Goal: Task Accomplishment & Management: Use online tool/utility

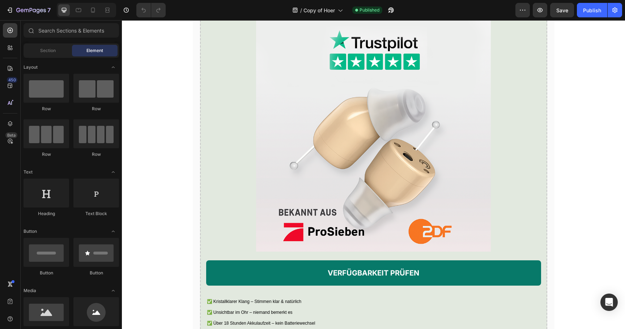
scroll to position [1280, 0]
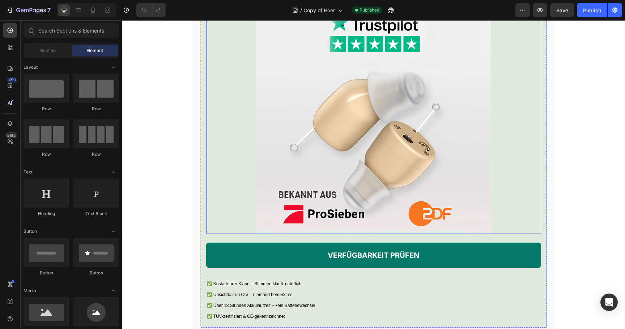
click at [310, 179] on img at bounding box center [373, 117] width 234 height 234
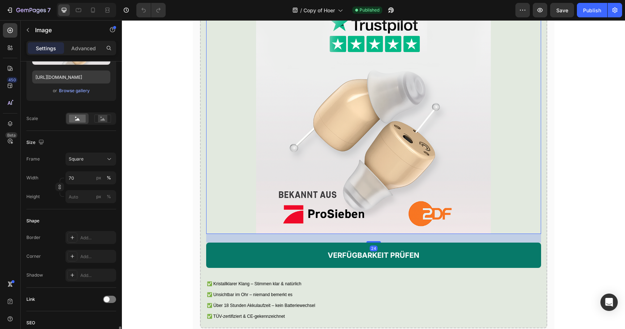
scroll to position [253, 0]
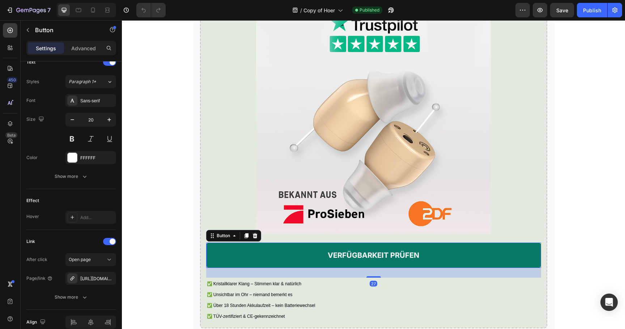
click at [220, 268] on link "VERFÜGBARKEIT PRÜFEN" at bounding box center [373, 255] width 335 height 25
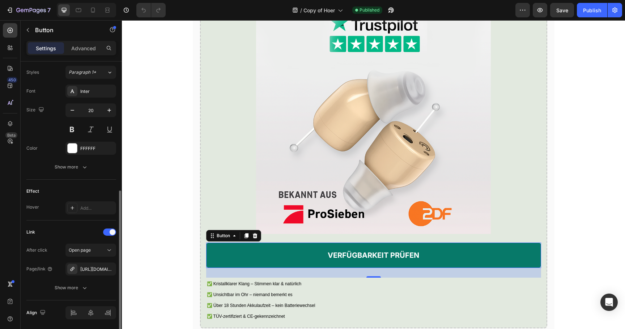
scroll to position [282, 0]
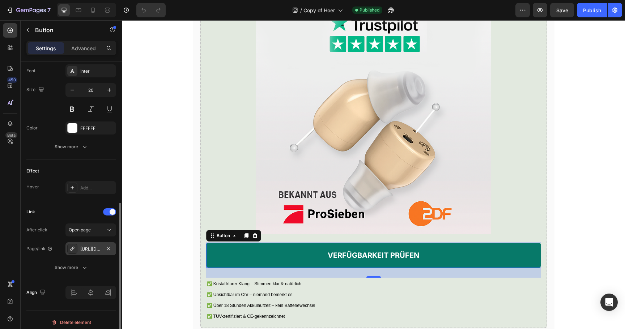
click at [90, 248] on div "https://vita-hoerhilfe.com/cic-horhilfe" at bounding box center [90, 249] width 21 height 7
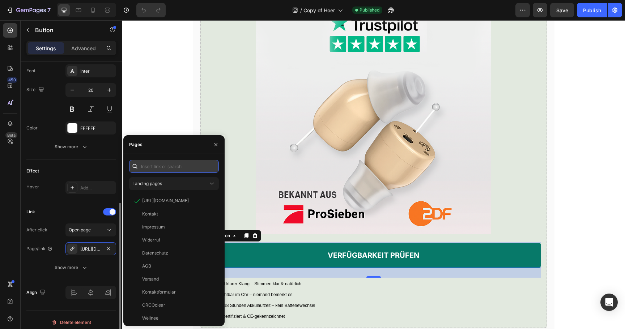
click at [164, 161] on input "text" at bounding box center [174, 166] width 90 height 13
paste input "https://vita-hoerhilfe.com/pages/hoergeraet"
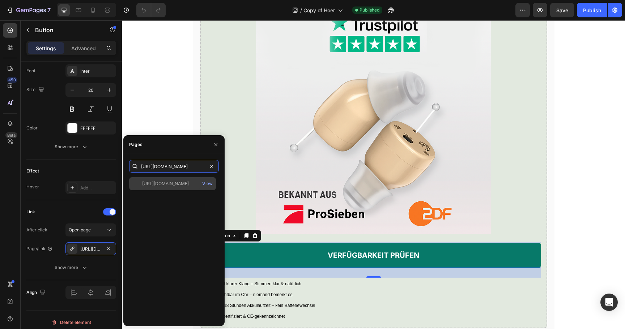
type input "https://vita-hoerhilfe.com/pages/hoergeraet"
click at [168, 181] on div "https://vita-hoerhilfe.com/pages/hoergeraet" at bounding box center [165, 184] width 47 height 7
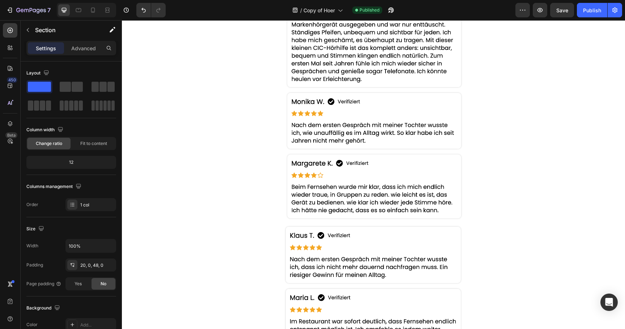
scroll to position [1613, 0]
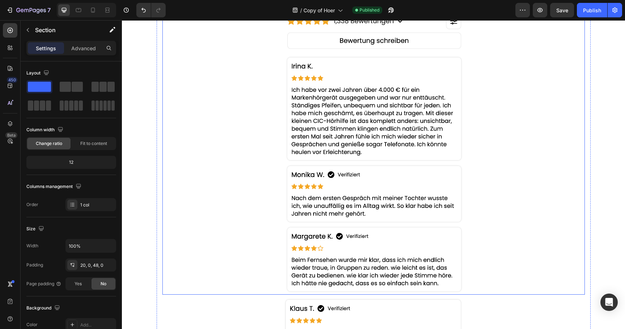
click at [315, 100] on img at bounding box center [373, 152] width 181 height 284
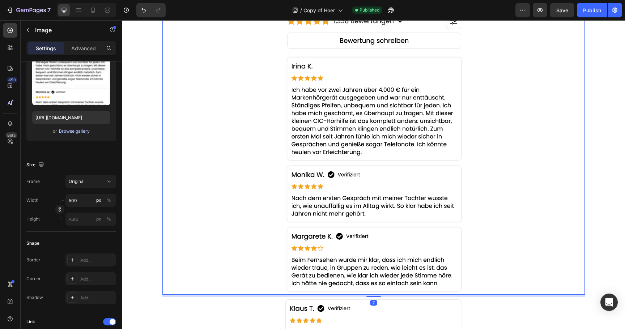
scroll to position [296, 0]
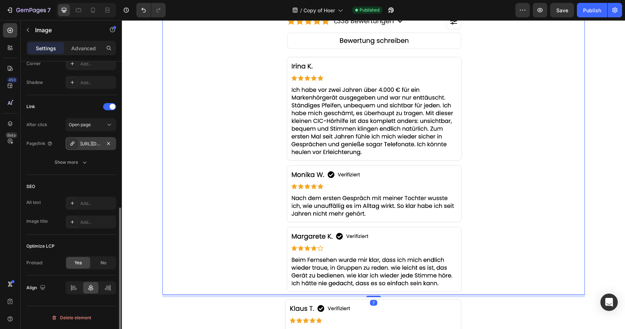
click at [96, 144] on div "https://vita-hoerhilfe.com/cic-horhilfe" at bounding box center [90, 144] width 21 height 7
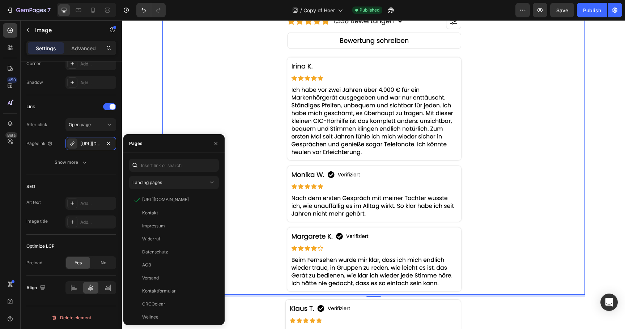
click at [147, 158] on div "Landing pages https://vita-hoerhilfe.com/products/cic-horhilfe View Kontakt Vie…" at bounding box center [173, 239] width 101 height 172
click at [147, 166] on input "text" at bounding box center [174, 165] width 90 height 13
paste input "https://vita-hoerhilfe.com/pages/hoergeraet"
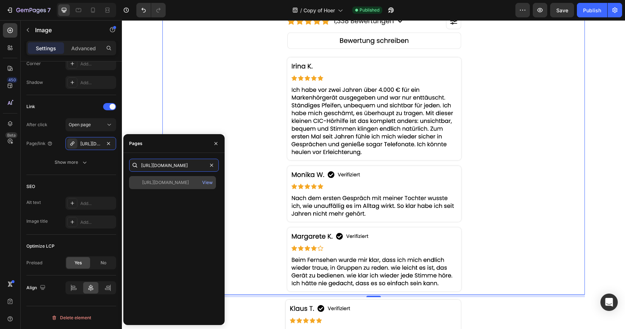
type input "https://vita-hoerhilfe.com/pages/hoergeraet"
click at [173, 184] on div "https://vita-hoerhilfe.com/pages/hoergeraet" at bounding box center [165, 182] width 47 height 7
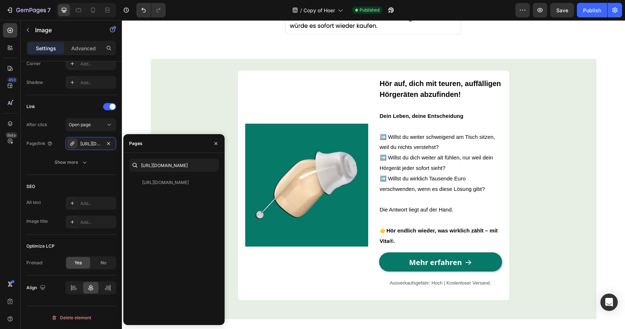
scroll to position [2133, 0]
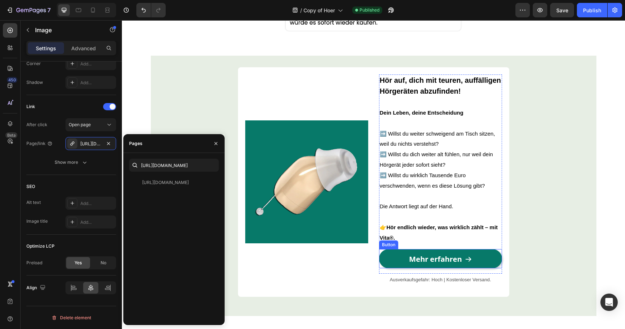
click at [392, 269] on link "Mehr erfahren" at bounding box center [440, 258] width 123 height 19
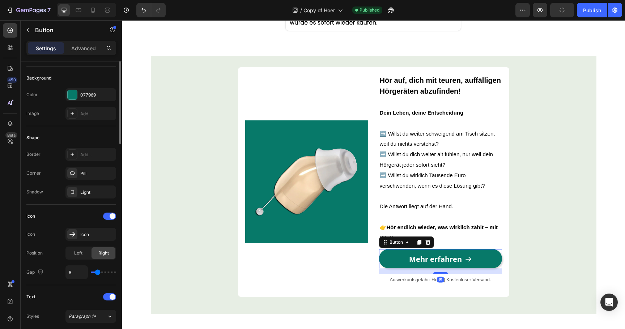
scroll to position [344, 0]
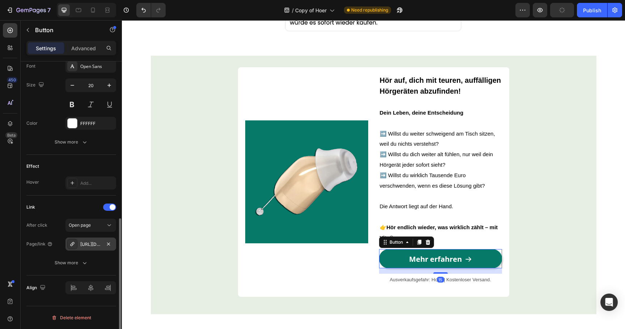
click at [92, 240] on div "https://vita-hoerhilfe.com/cic-horhilfe" at bounding box center [90, 244] width 51 height 13
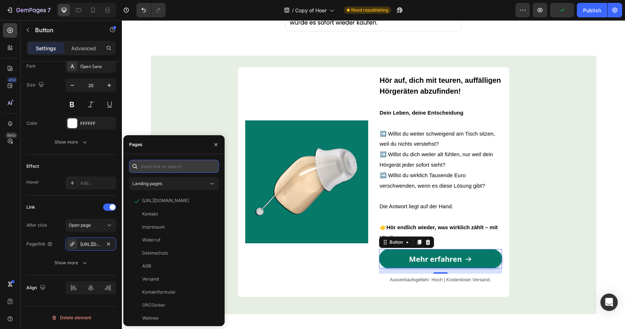
click at [169, 169] on input "text" at bounding box center [174, 166] width 90 height 13
paste input "https://vita-hoerhilfe.com/pages/hoergeraet"
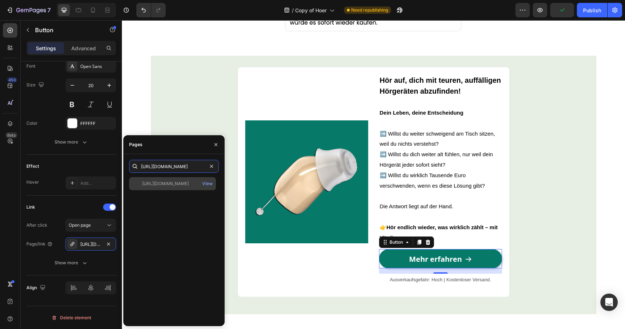
type input "https://vita-hoerhilfe.com/pages/hoergeraet"
click at [174, 185] on div "https://vita-hoerhilfe.com/pages/hoergeraet" at bounding box center [165, 184] width 47 height 7
click at [187, 189] on div "https://vita-hoerhilfe.com/pages/hoergeraet View" at bounding box center [172, 183] width 87 height 13
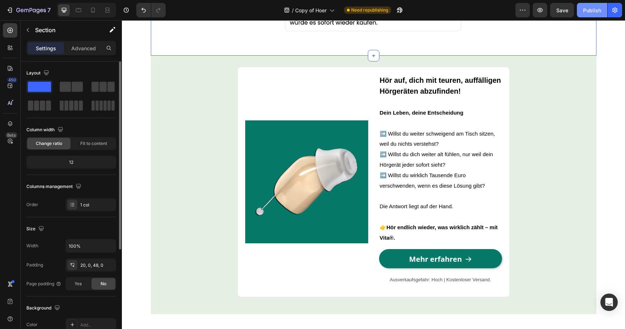
click at [600, 15] on button "Publish" at bounding box center [592, 10] width 30 height 14
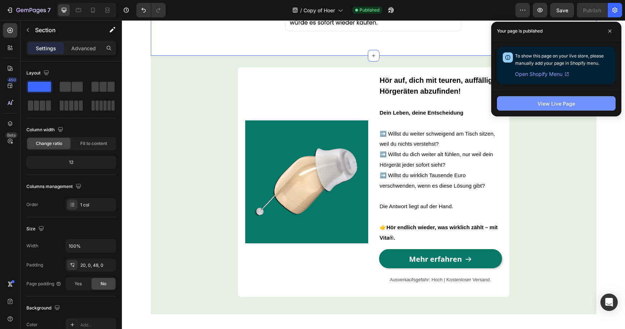
click at [563, 106] on div "View Live Page" at bounding box center [557, 104] width 38 height 8
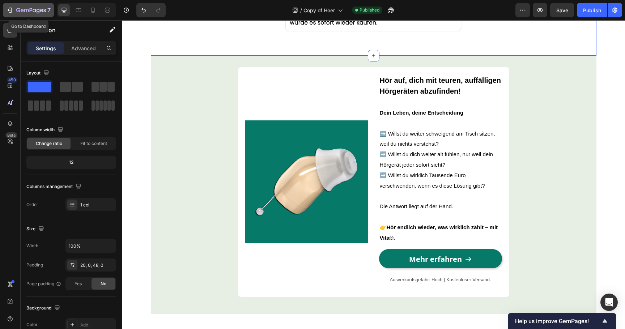
click at [16, 4] on button "7" at bounding box center [28, 10] width 51 height 14
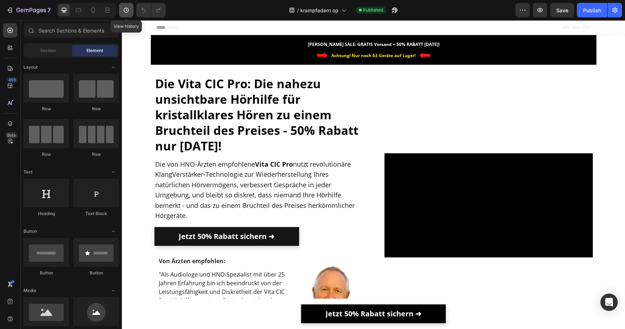
click at [123, 6] on button "button" at bounding box center [126, 10] width 14 height 14
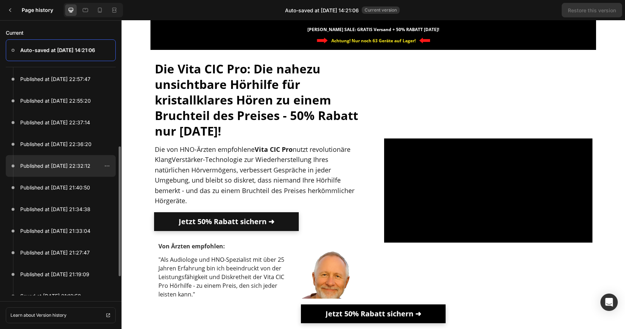
scroll to position [93, 0]
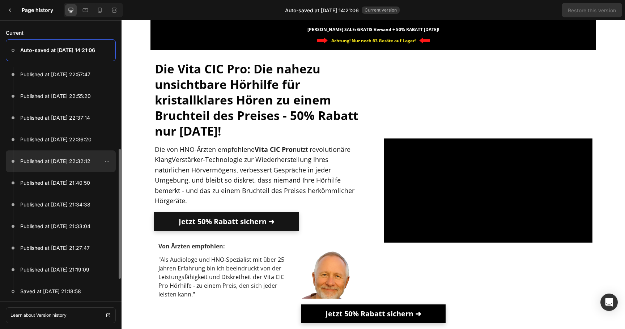
click at [66, 158] on p "Published at [DATE] 22:32:12" at bounding box center [55, 161] width 70 height 9
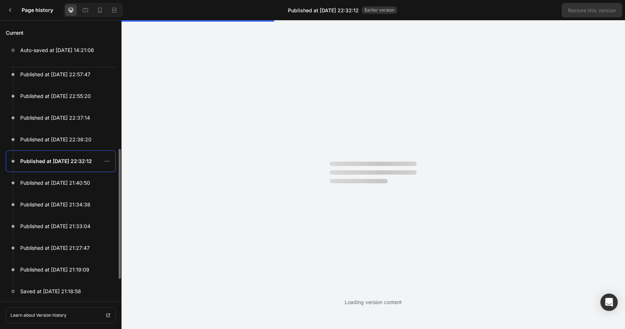
scroll to position [0, 0]
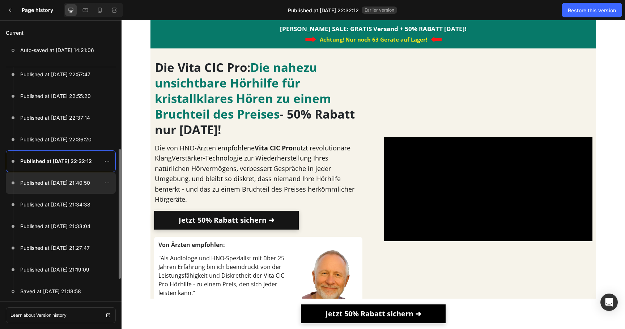
click at [77, 177] on div at bounding box center [61, 183] width 110 height 22
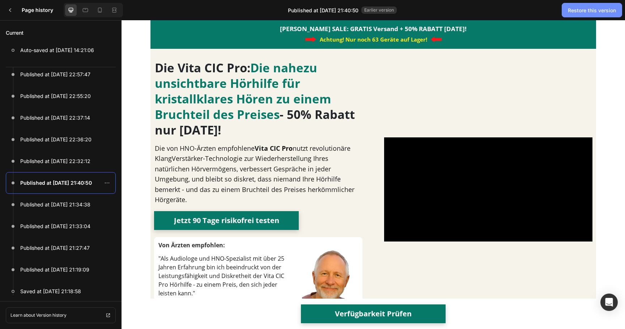
click at [581, 9] on div "Restore this version" at bounding box center [592, 11] width 48 height 8
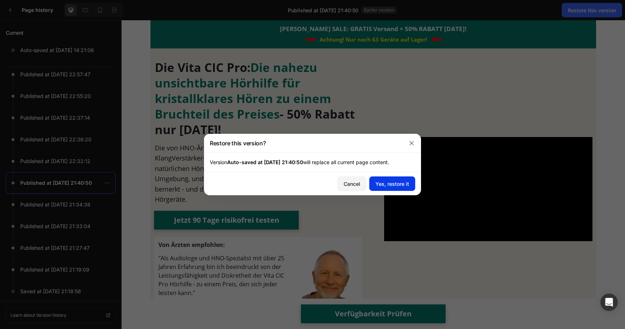
click at [403, 184] on div "Yes, restore it" at bounding box center [393, 184] width 34 height 8
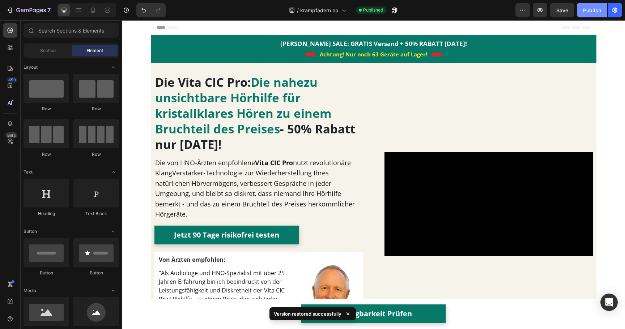
click at [587, 14] on button "Publish" at bounding box center [592, 10] width 30 height 14
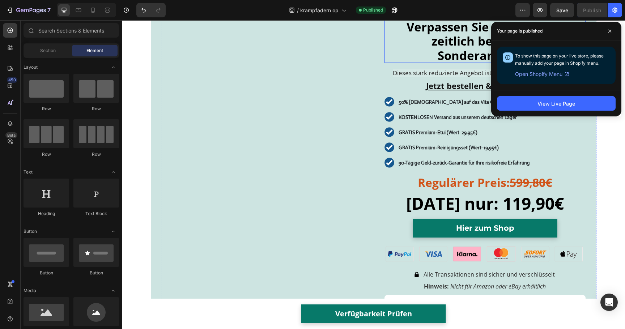
scroll to position [3375, 0]
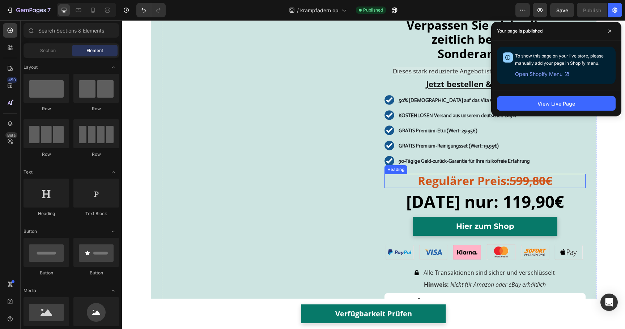
click at [519, 178] on strong "599,80€" at bounding box center [531, 181] width 42 height 16
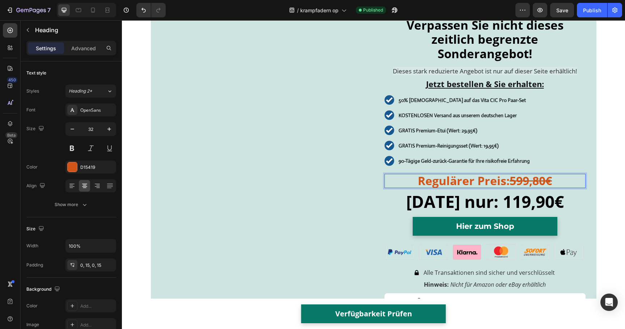
click at [517, 185] on strong "599,80€" at bounding box center [531, 181] width 42 height 16
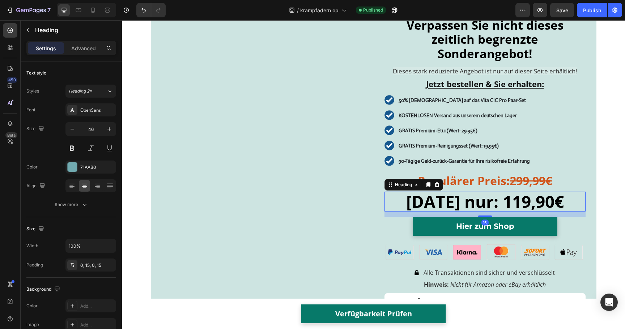
click at [559, 205] on strong "[DATE] nur: 119,90€" at bounding box center [485, 201] width 158 height 22
click at [550, 204] on strong "[DATE] nur: 119,90€" at bounding box center [485, 201] width 158 height 22
click at [530, 144] on p "GRATIS Premium-Reinigungsset (Wert: 19,95€)" at bounding box center [465, 146] width 132 height 10
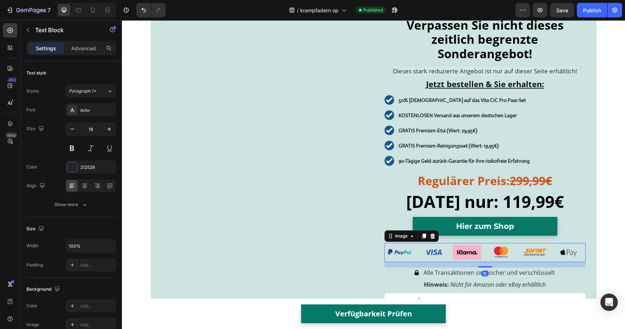
click at [453, 250] on img at bounding box center [485, 252] width 201 height 19
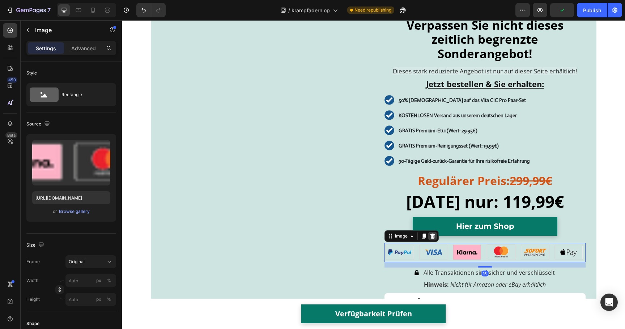
click at [435, 237] on icon at bounding box center [433, 236] width 6 height 6
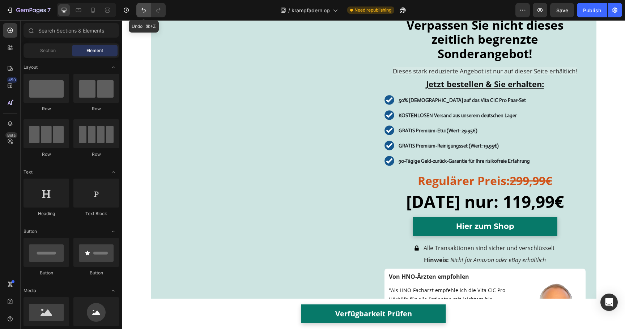
click at [143, 11] on icon "Undo/Redo" at bounding box center [143, 10] width 7 height 7
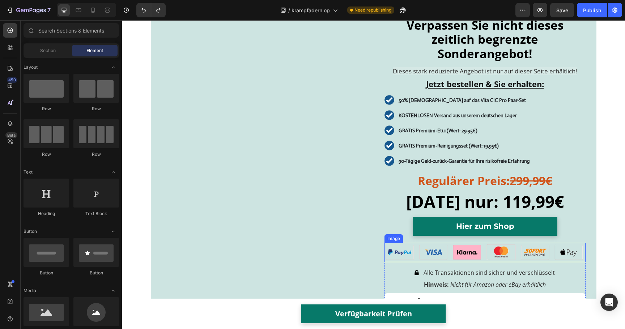
click at [408, 254] on img at bounding box center [485, 252] width 201 height 19
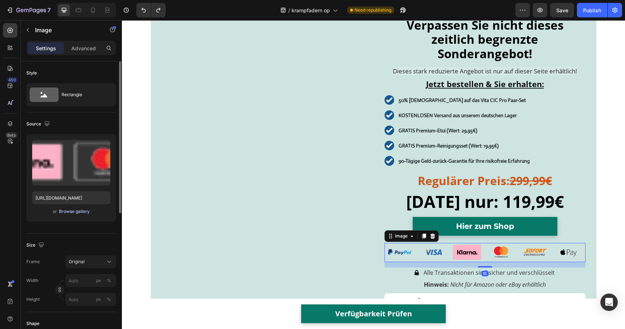
click at [69, 212] on div "Browse gallery" at bounding box center [74, 211] width 31 height 7
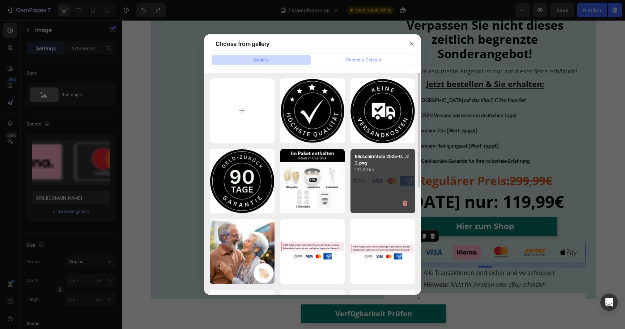
click at [373, 179] on div "Bildschirmfoto 2025-0...23.png 133.89 kb" at bounding box center [383, 181] width 65 height 65
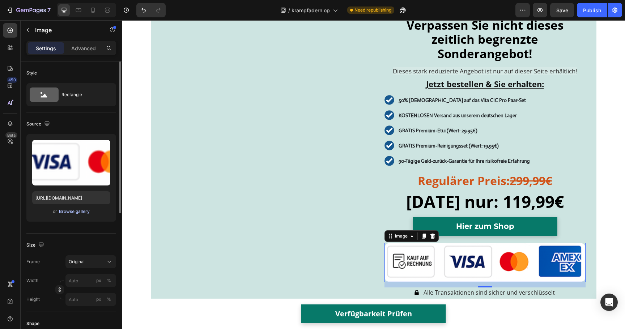
click at [76, 212] on div "Browse gallery" at bounding box center [74, 211] width 31 height 7
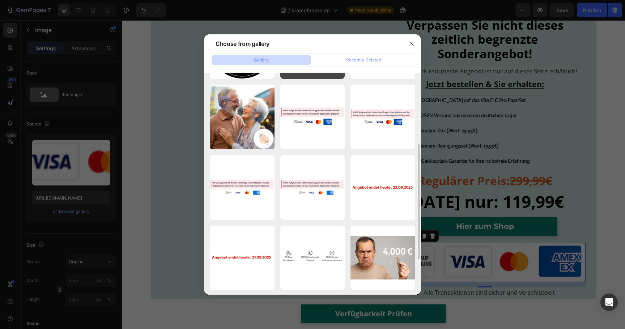
scroll to position [136, 0]
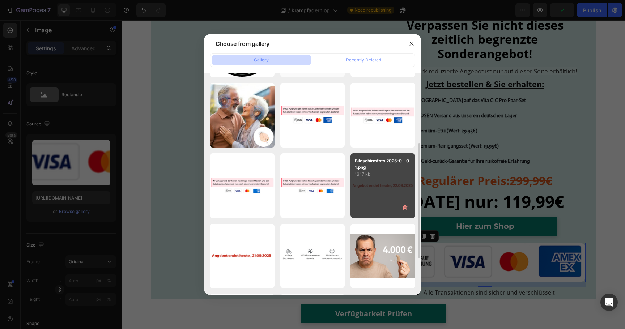
click at [377, 188] on div "Bildschirmfoto 2025-0...01.png 16.17 kb" at bounding box center [383, 185] width 65 height 65
type input "[URL][DOMAIN_NAME]"
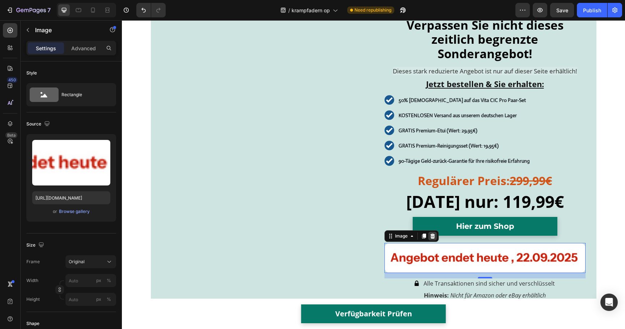
click at [433, 238] on icon at bounding box center [432, 236] width 5 height 5
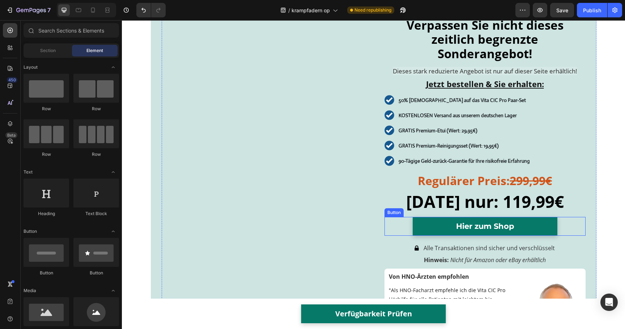
click at [441, 229] on link "Hier zum Shop" at bounding box center [485, 226] width 145 height 19
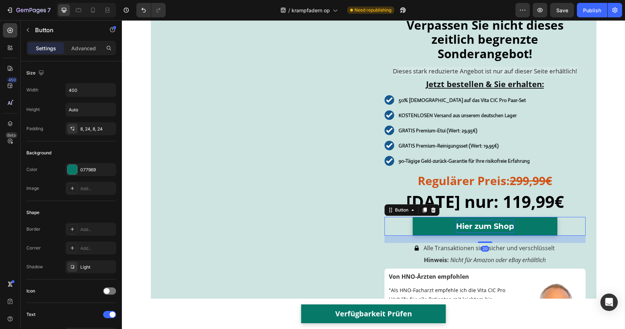
click at [462, 226] on span "Hier zum Shop" at bounding box center [485, 226] width 58 height 9
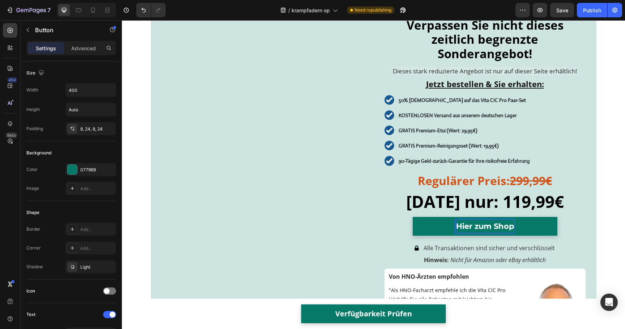
click at [462, 226] on span "Hier zum Shop" at bounding box center [485, 226] width 58 height 9
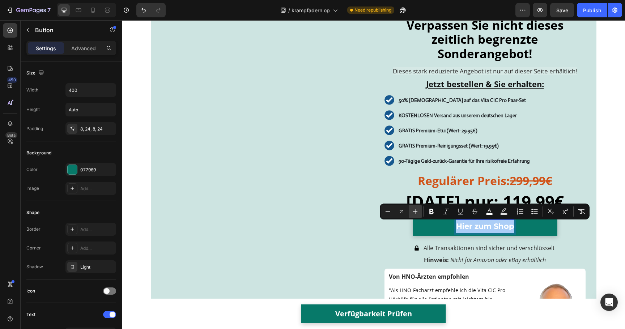
click at [412, 211] on icon "Editor contextual toolbar" at bounding box center [415, 211] width 7 height 7
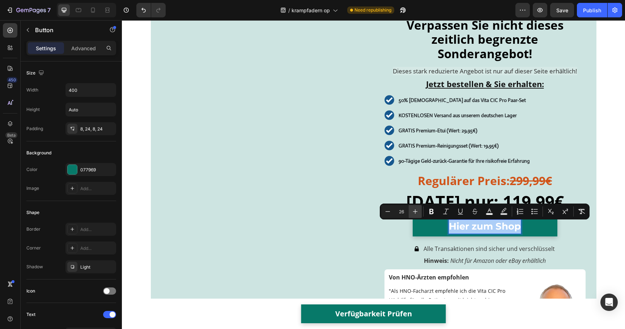
click at [412, 211] on icon "Editor contextual toolbar" at bounding box center [415, 211] width 7 height 7
type input "29"
click at [346, 188] on div "Image" at bounding box center [262, 214] width 201 height 392
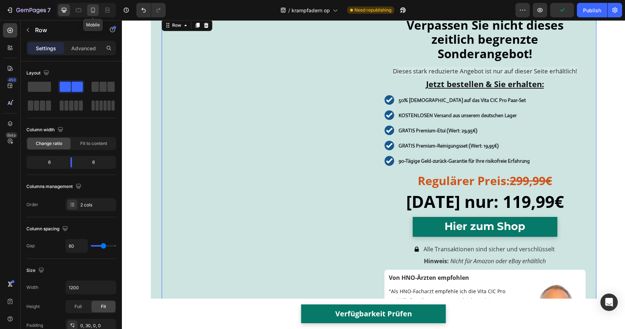
click at [97, 9] on div at bounding box center [93, 10] width 12 height 12
type input "0"
type input "100%"
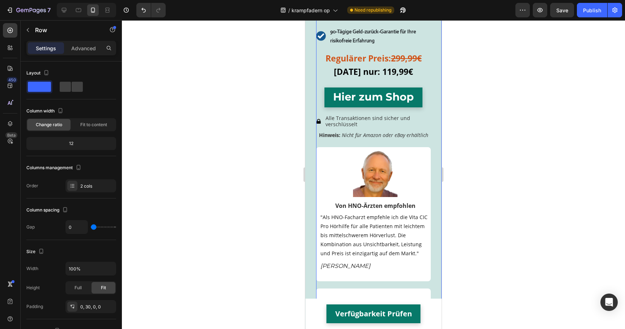
scroll to position [3558, 0]
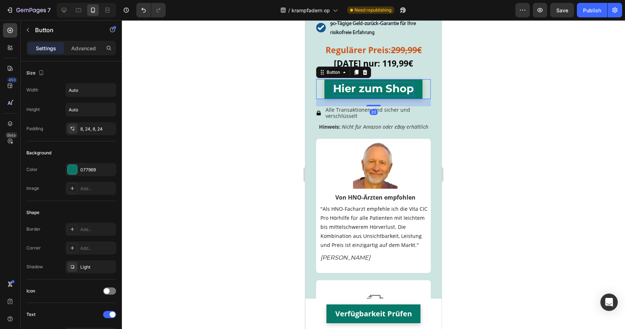
click at [368, 95] on span "Hier zum Shop" at bounding box center [373, 88] width 81 height 13
click at [92, 128] on div "8, 24, 8, 24" at bounding box center [90, 129] width 21 height 7
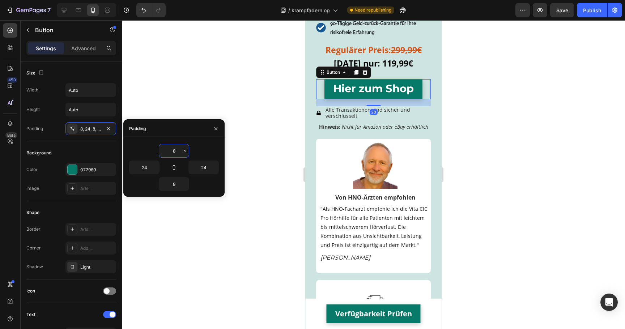
click at [175, 152] on input "8" at bounding box center [174, 150] width 30 height 13
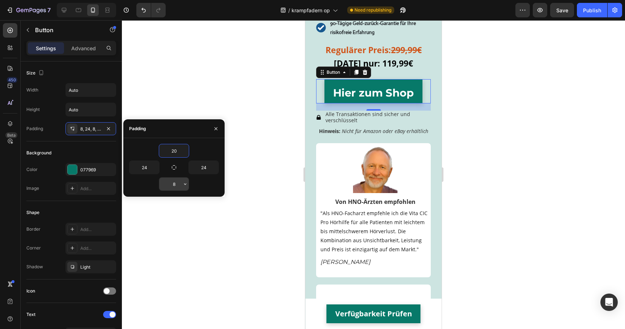
type input "20"
click at [175, 185] on input "8" at bounding box center [174, 184] width 30 height 13
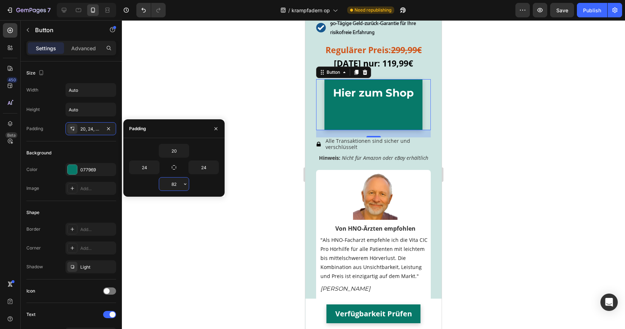
type input "8"
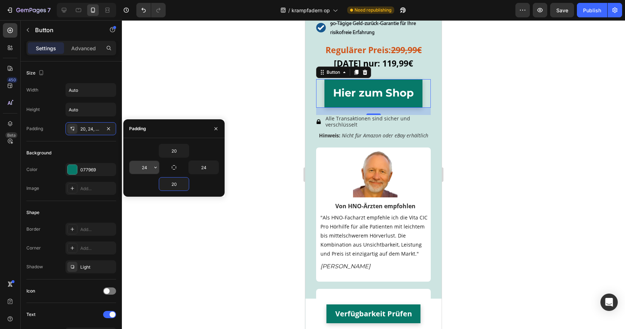
type input "20"
click at [139, 170] on input "24" at bounding box center [145, 167] width 30 height 13
click at [145, 168] on input "24" at bounding box center [145, 167] width 30 height 13
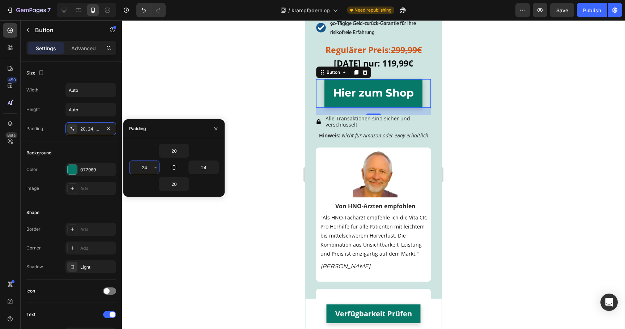
click at [145, 168] on input "24" at bounding box center [145, 167] width 30 height 13
type input "30"
click at [201, 167] on input "24" at bounding box center [204, 167] width 30 height 13
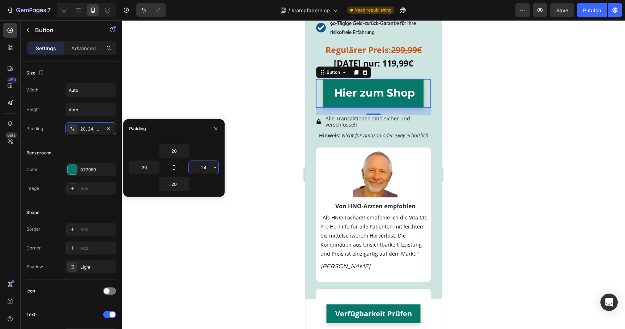
click at [201, 167] on input "24" at bounding box center [204, 167] width 30 height 13
type input "30"
click at [209, 76] on div at bounding box center [373, 174] width 503 height 309
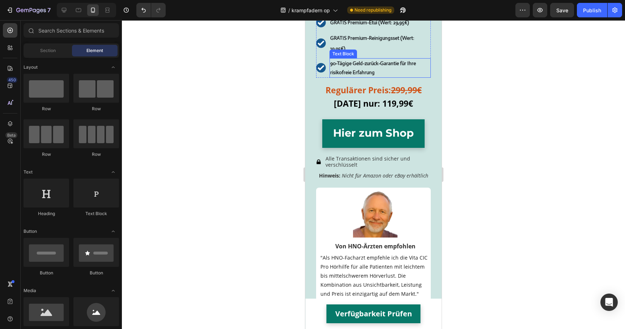
scroll to position [3525, 0]
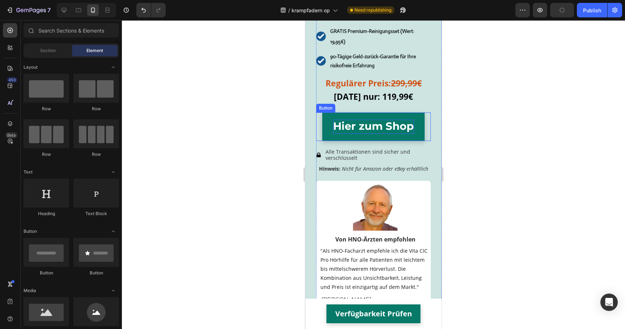
click at [360, 132] on span "Hier zum Shop" at bounding box center [373, 126] width 81 height 13
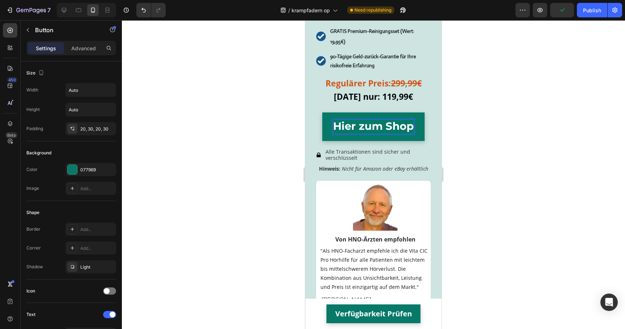
click at [360, 132] on span "Hier zum Shop" at bounding box center [373, 126] width 81 height 13
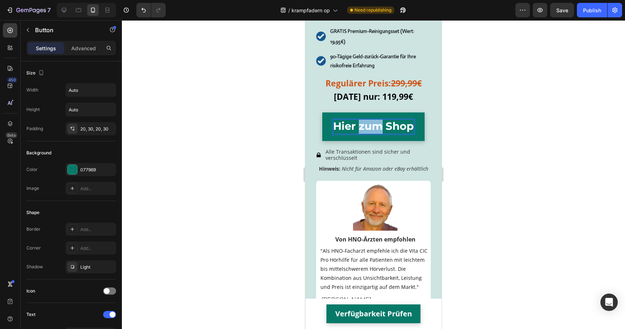
click at [360, 132] on span "Hier zum Shop" at bounding box center [373, 126] width 81 height 13
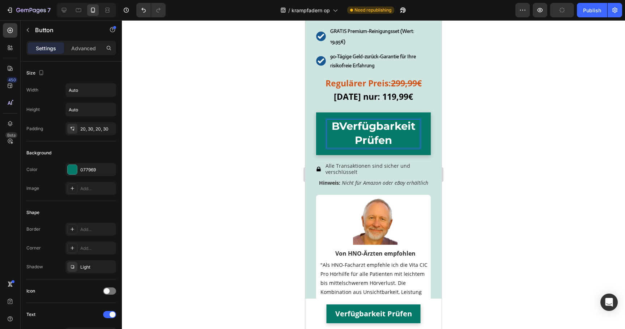
drag, startPoint x: 341, startPoint y: 189, endPoint x: 325, endPoint y: 189, distance: 16.3
click at [325, 155] on link "BVerfügbarkeit Prüfen" at bounding box center [373, 134] width 115 height 43
click at [260, 135] on div at bounding box center [373, 174] width 503 height 309
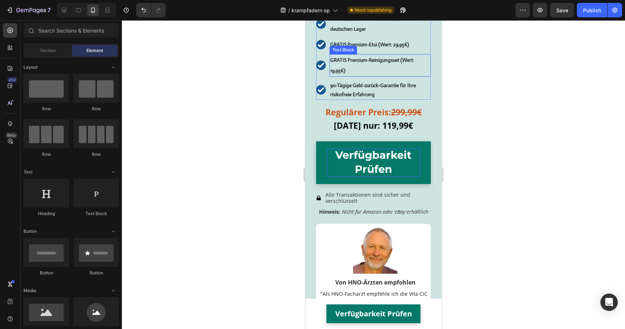
scroll to position [3477, 0]
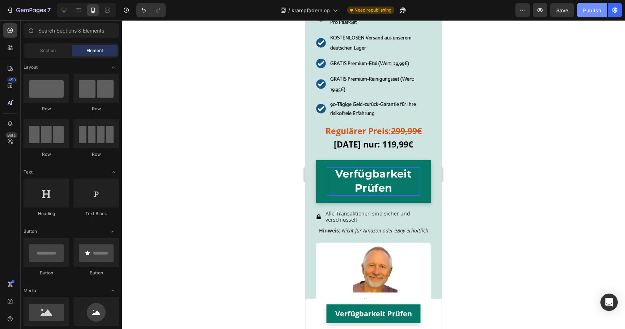
click at [602, 13] on button "Publish" at bounding box center [592, 10] width 30 height 14
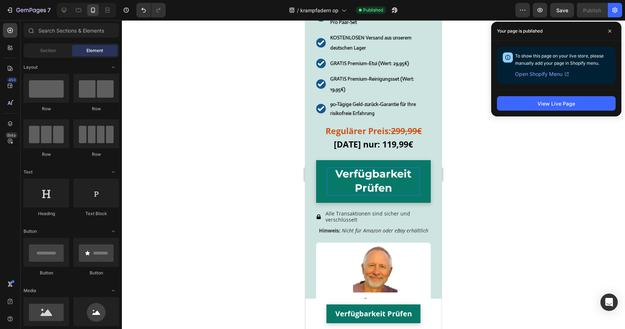
click at [520, 113] on div "View Live Page" at bounding box center [556, 103] width 130 height 26
click at [522, 107] on button "View Live Page" at bounding box center [556, 103] width 119 height 14
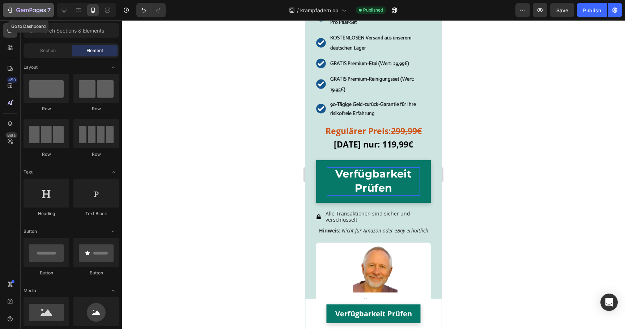
click at [14, 16] on button "7" at bounding box center [28, 10] width 51 height 14
